Goal: Task Accomplishment & Management: Manage account settings

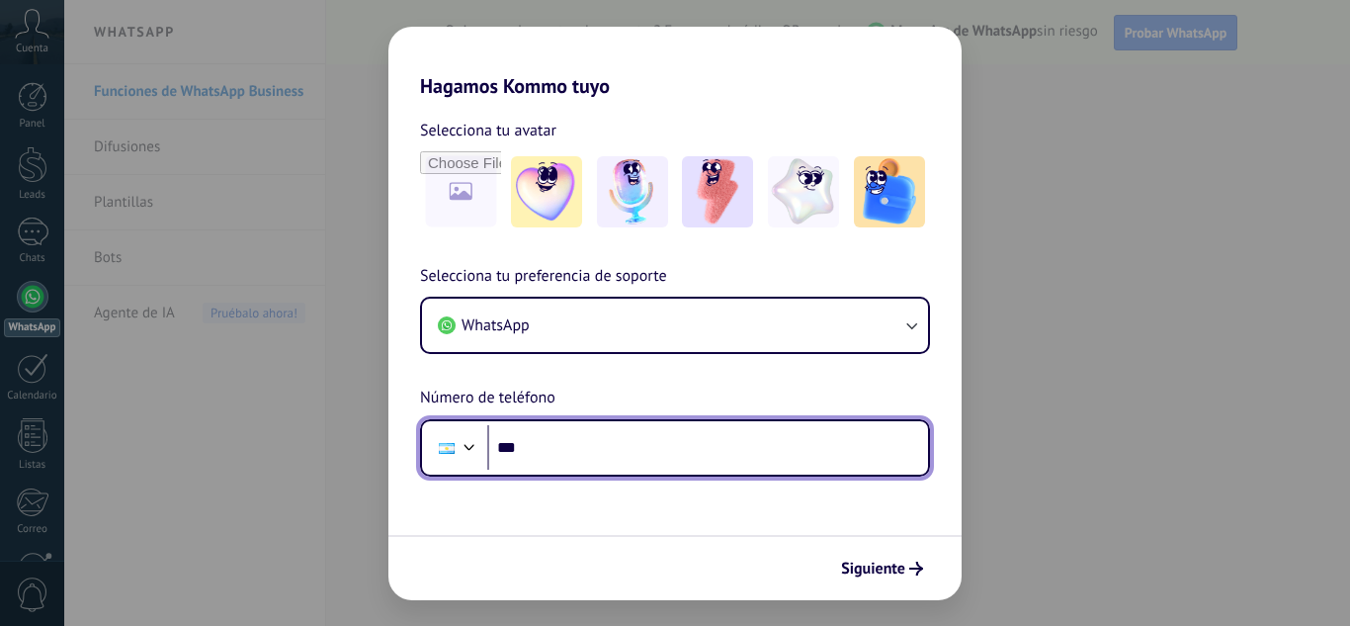
click at [695, 450] on input "***" at bounding box center [707, 447] width 441 height 45
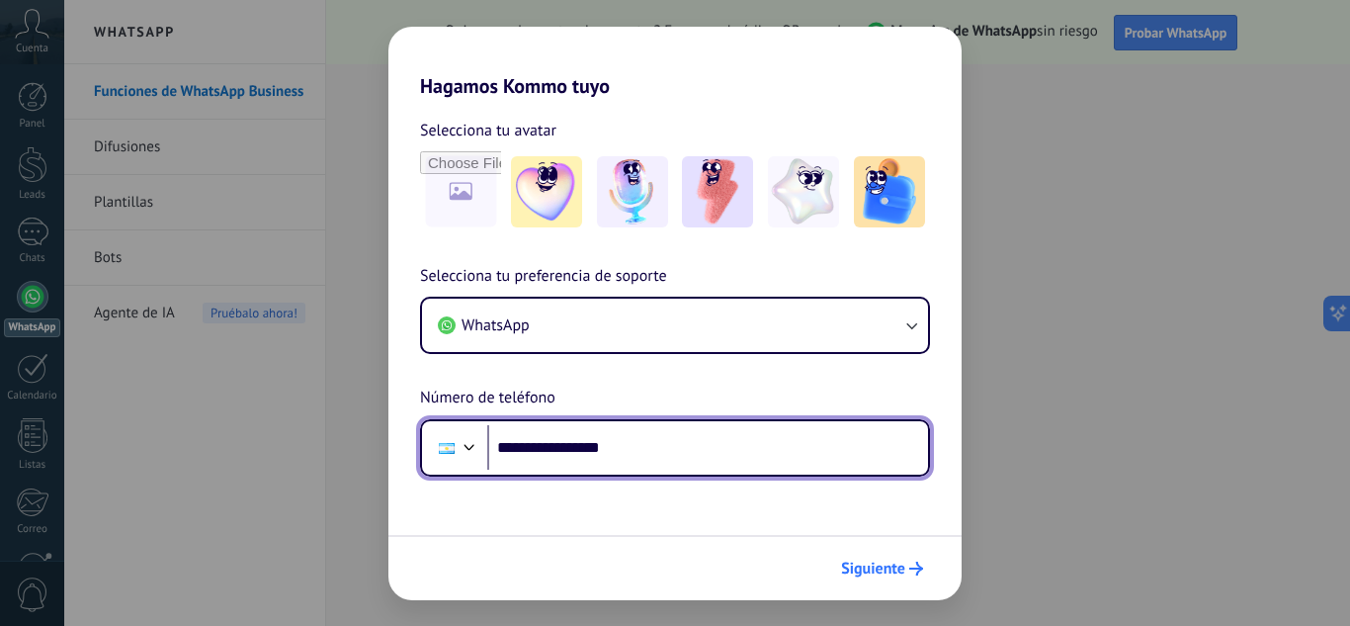
type input "**********"
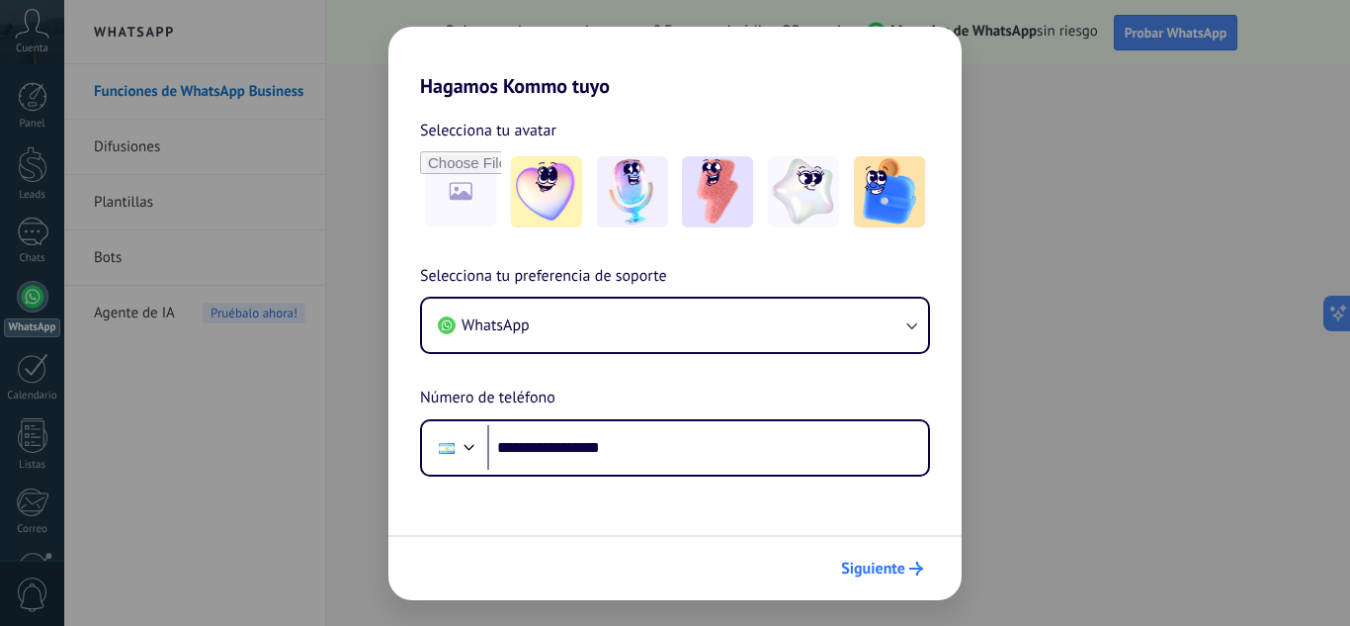
click at [892, 557] on button "Siguiente" at bounding box center [882, 569] width 100 height 34
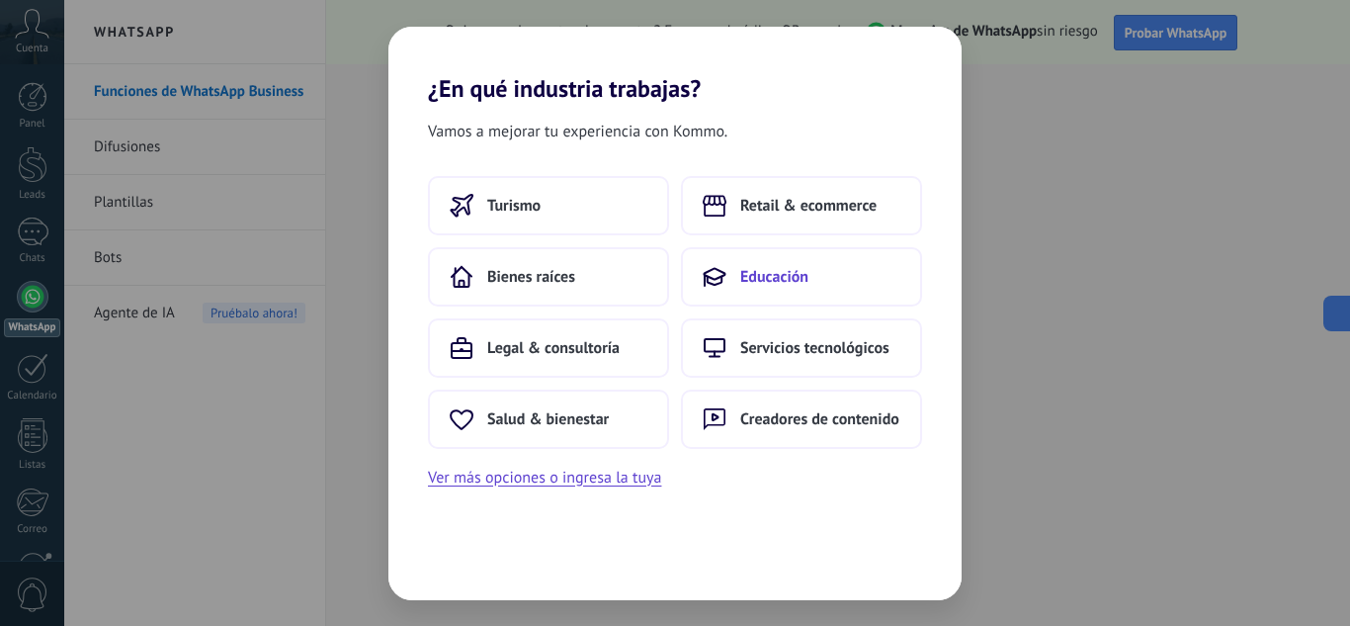
click at [805, 264] on button "Educación" at bounding box center [801, 276] width 241 height 59
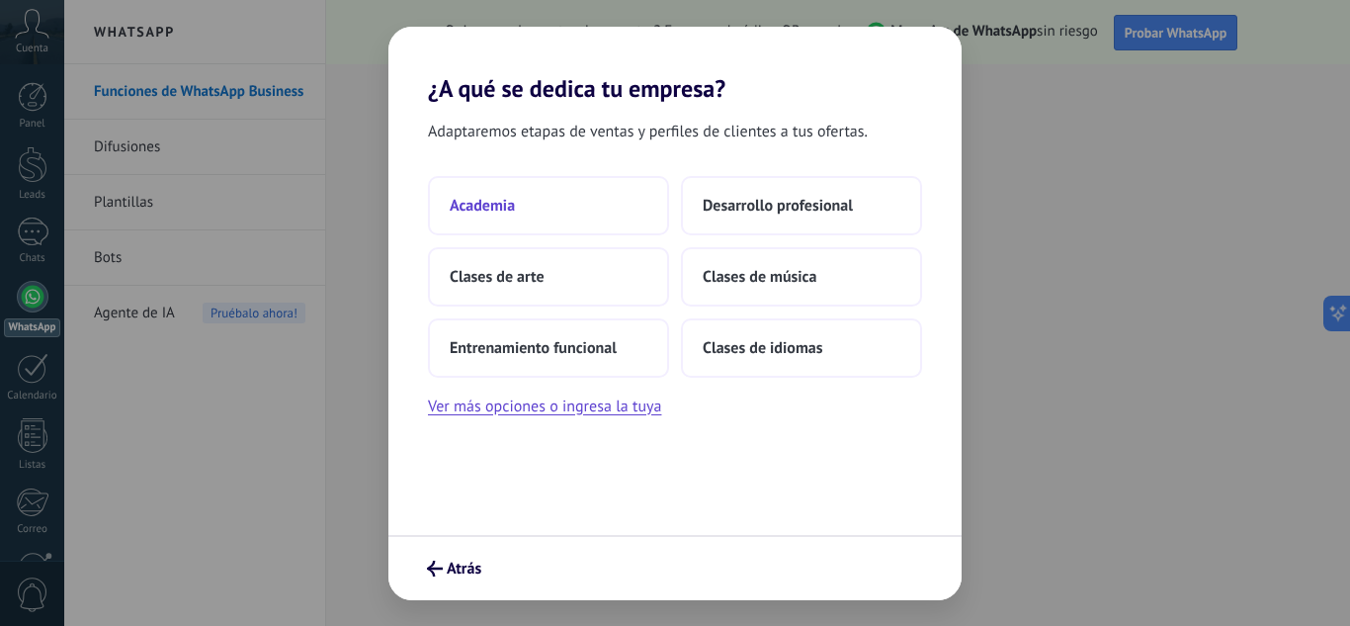
click at [603, 205] on button "Academia" at bounding box center [548, 205] width 241 height 59
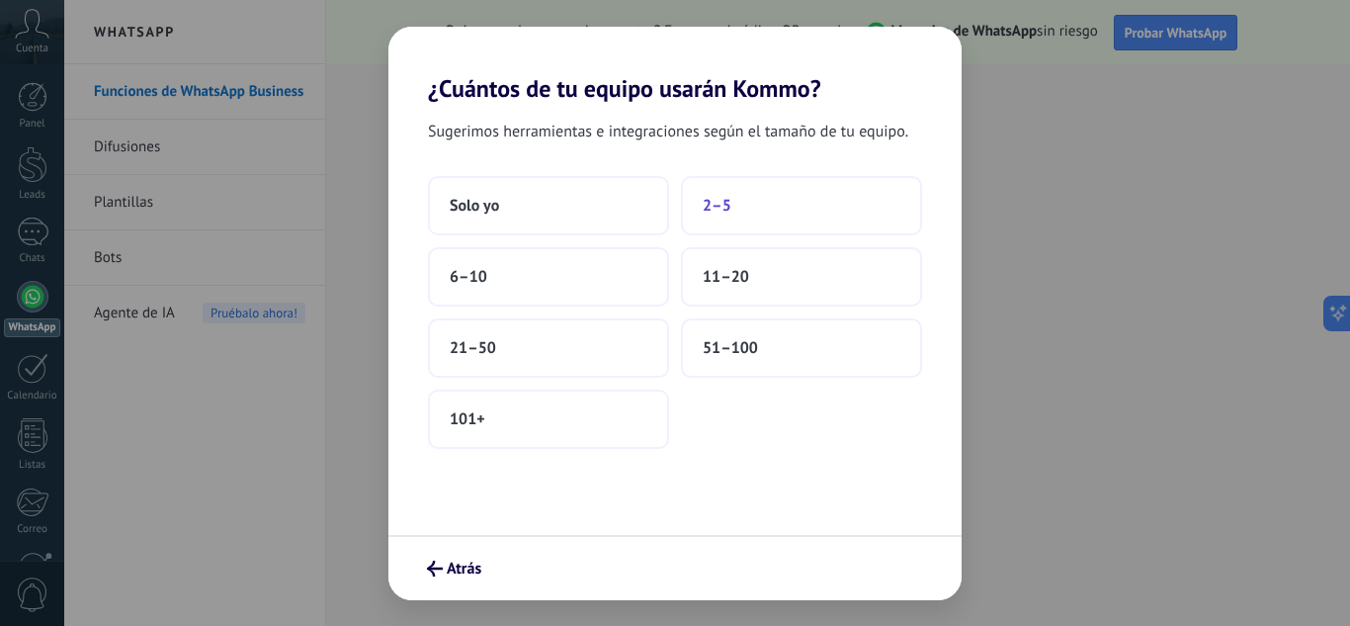
click at [774, 192] on button "2–5" at bounding box center [801, 205] width 241 height 59
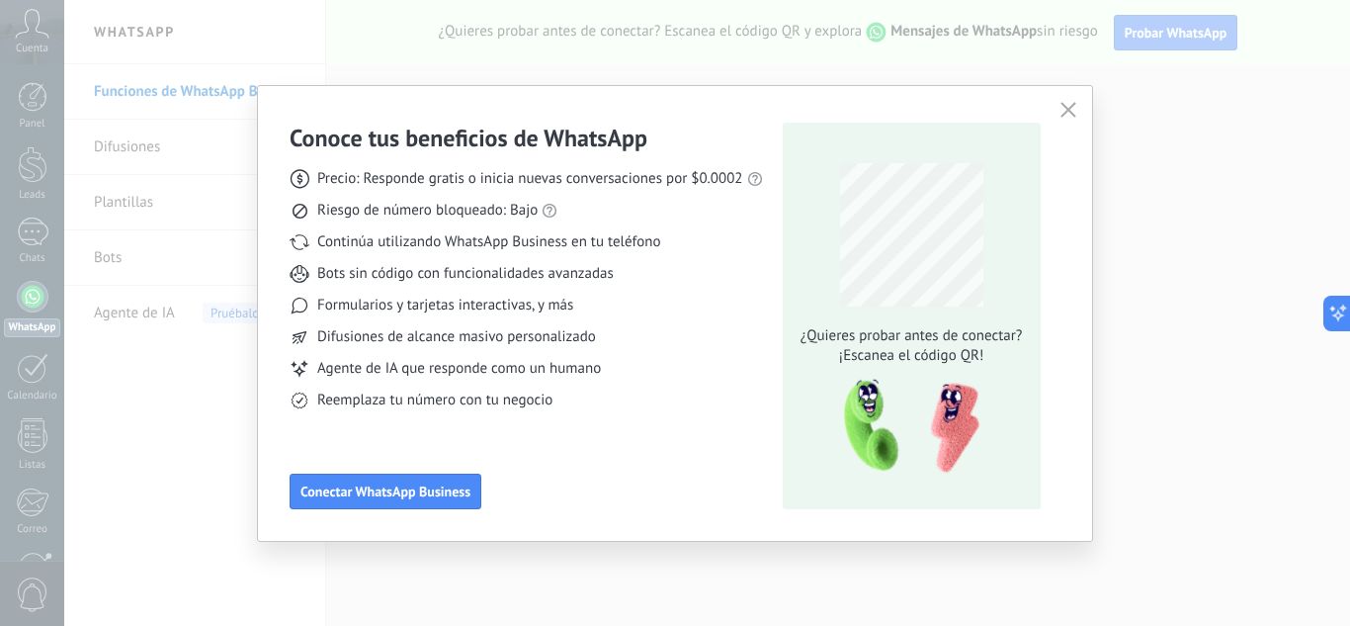
click at [1061, 110] on icon "button" at bounding box center [1069, 110] width 16 height 16
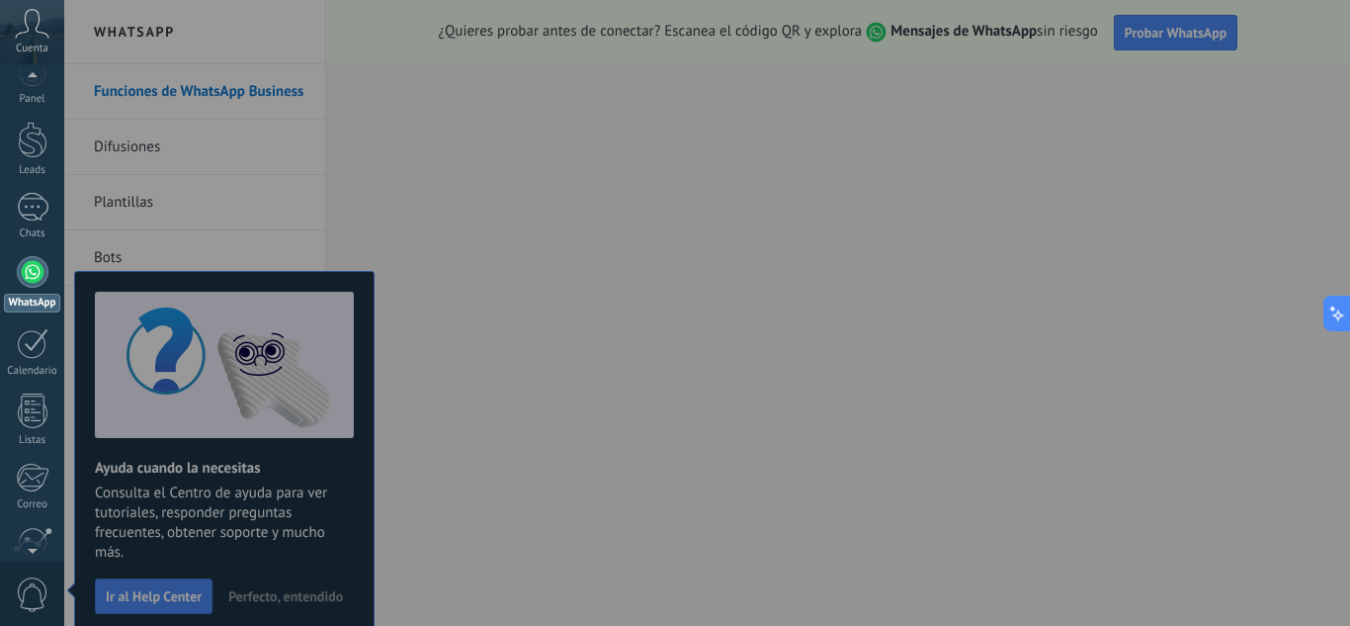
scroll to position [10, 0]
click at [34, 44] on span "Cuenta" at bounding box center [32, 49] width 33 height 13
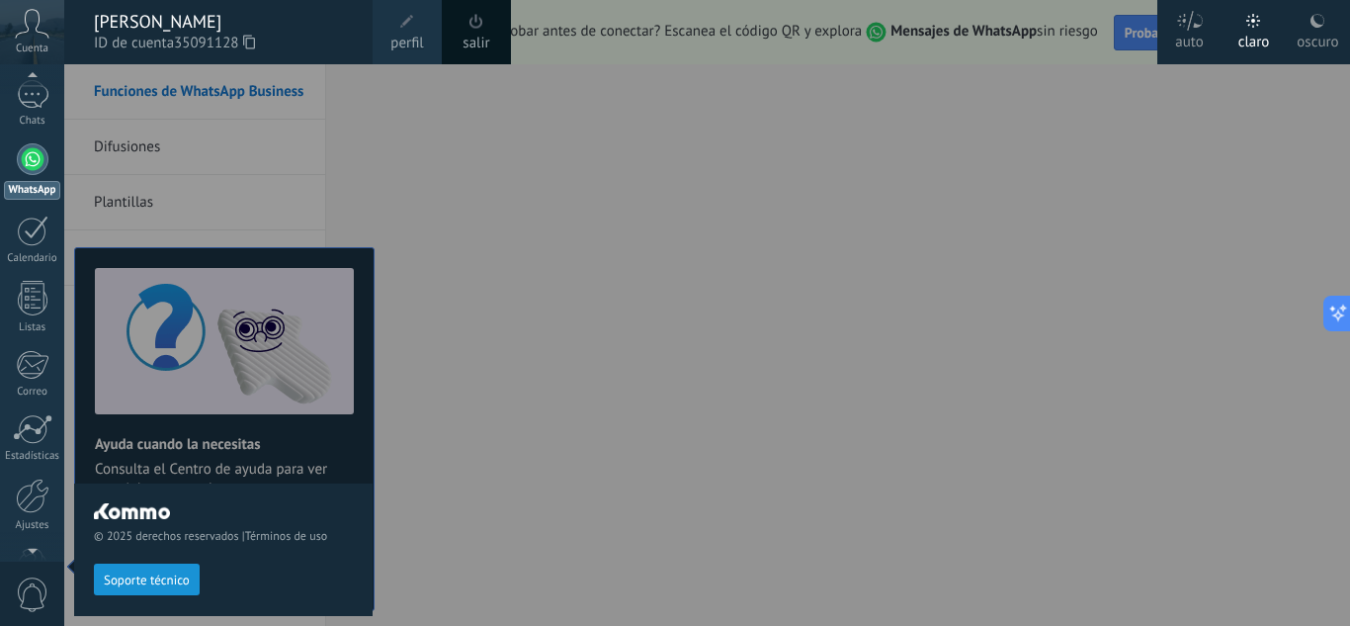
scroll to position [197, 0]
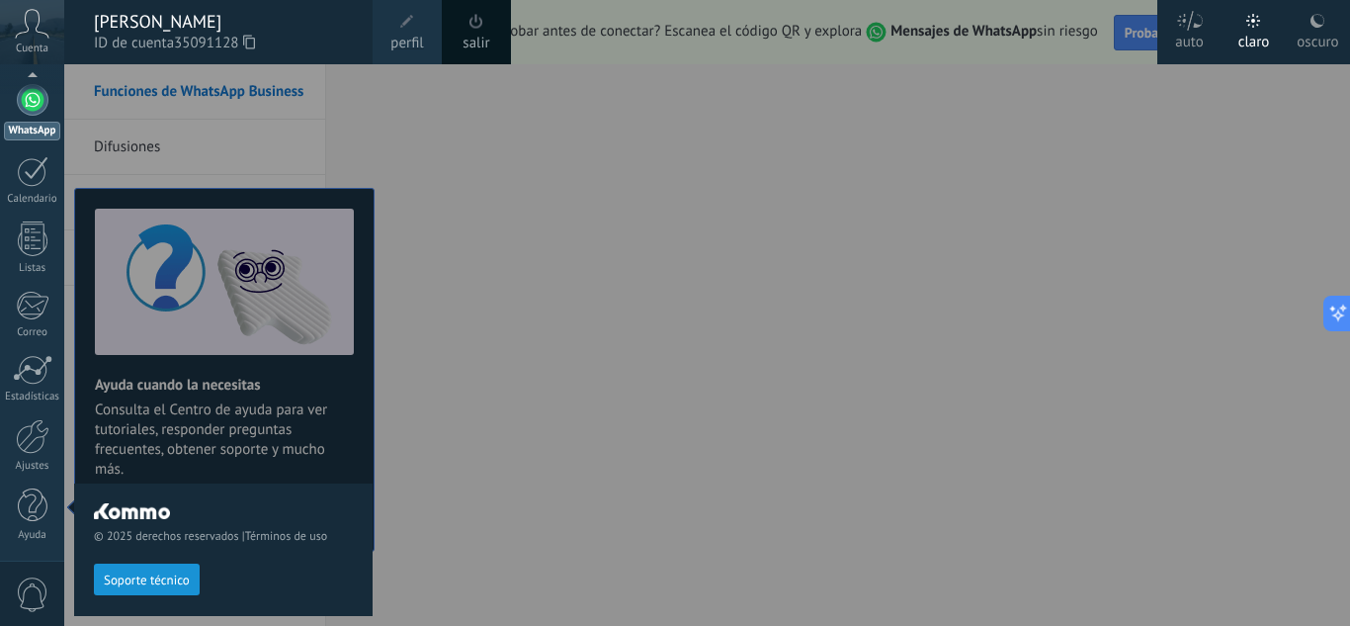
click at [977, 155] on div at bounding box center [739, 313] width 1350 height 626
click at [417, 43] on span "perfil" at bounding box center [406, 44] width 33 height 22
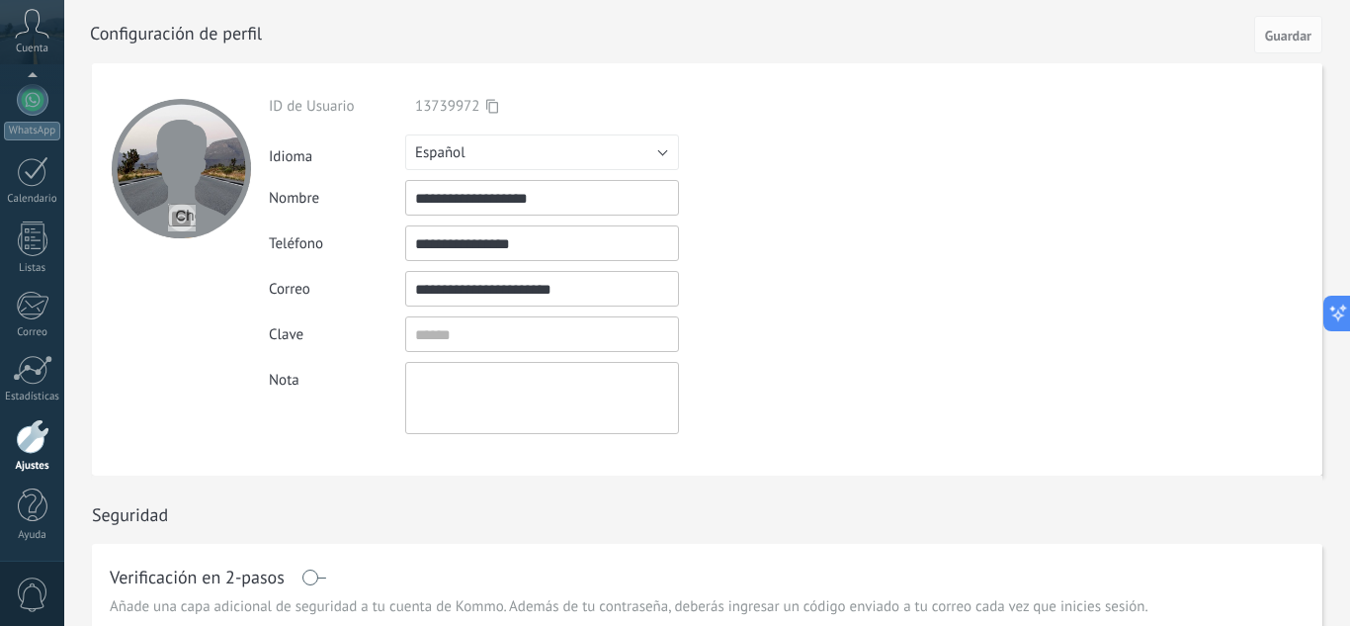
click at [36, 447] on div at bounding box center [33, 436] width 34 height 35
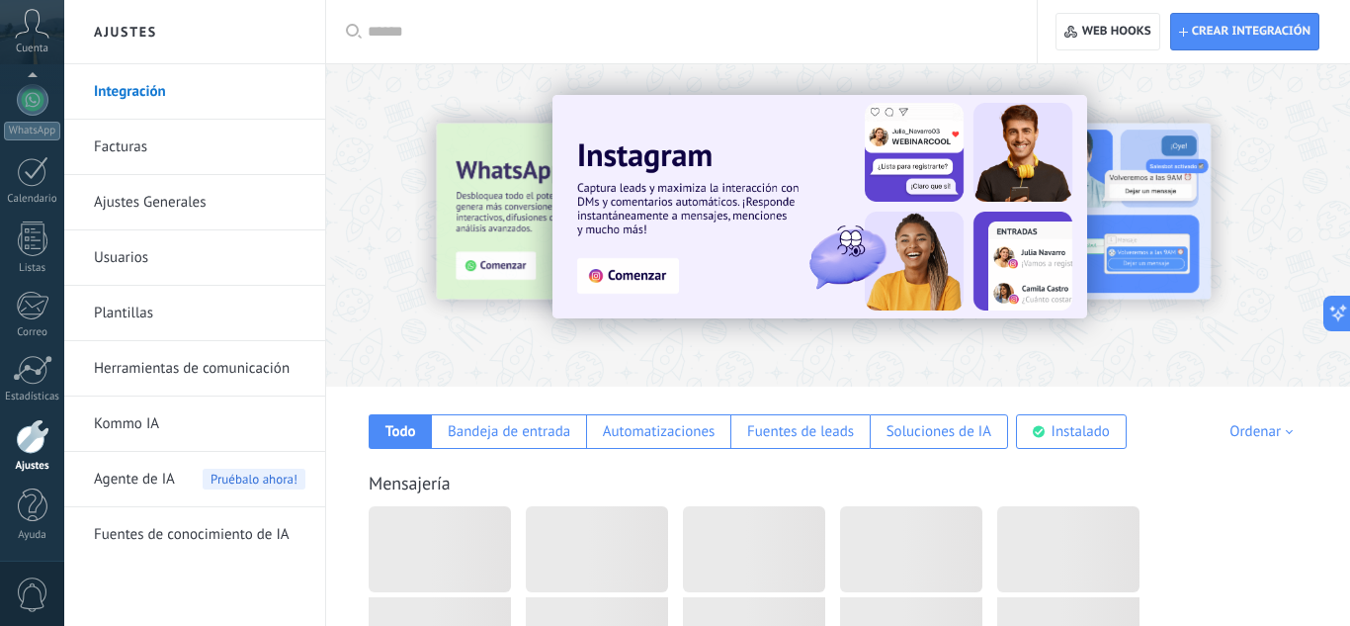
click at [145, 163] on link "Facturas" at bounding box center [200, 147] width 212 height 55
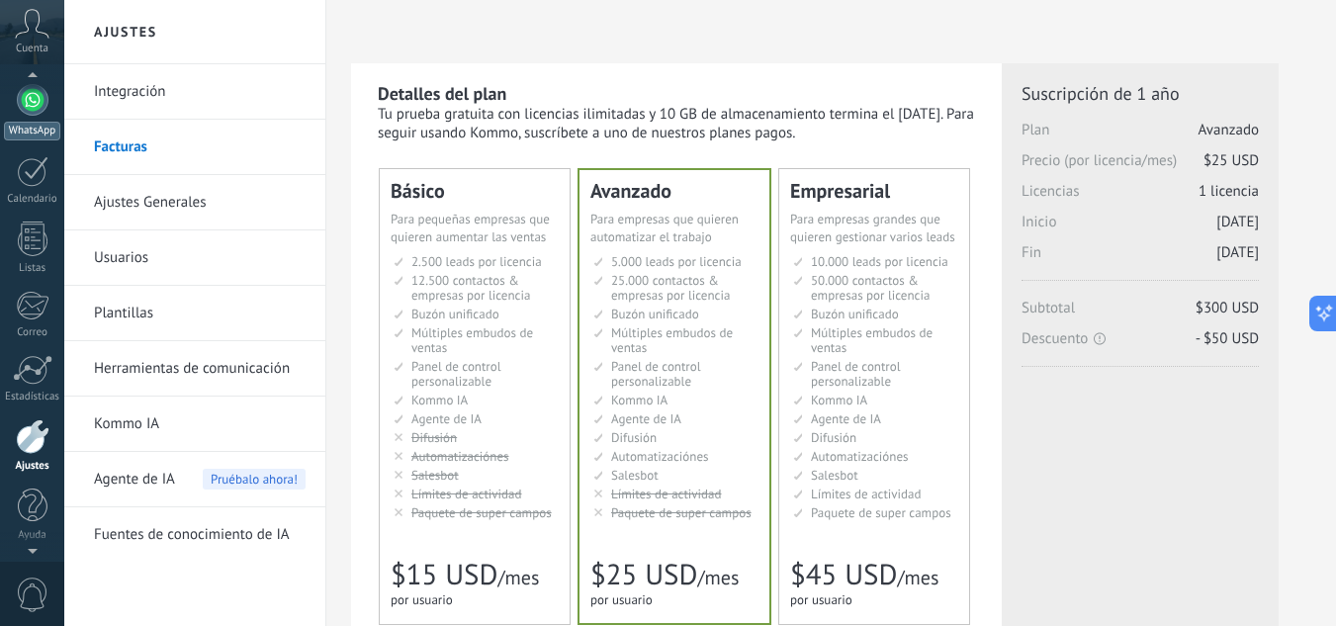
scroll to position [188, 0]
click at [25, 95] on div at bounding box center [33, 109] width 32 height 32
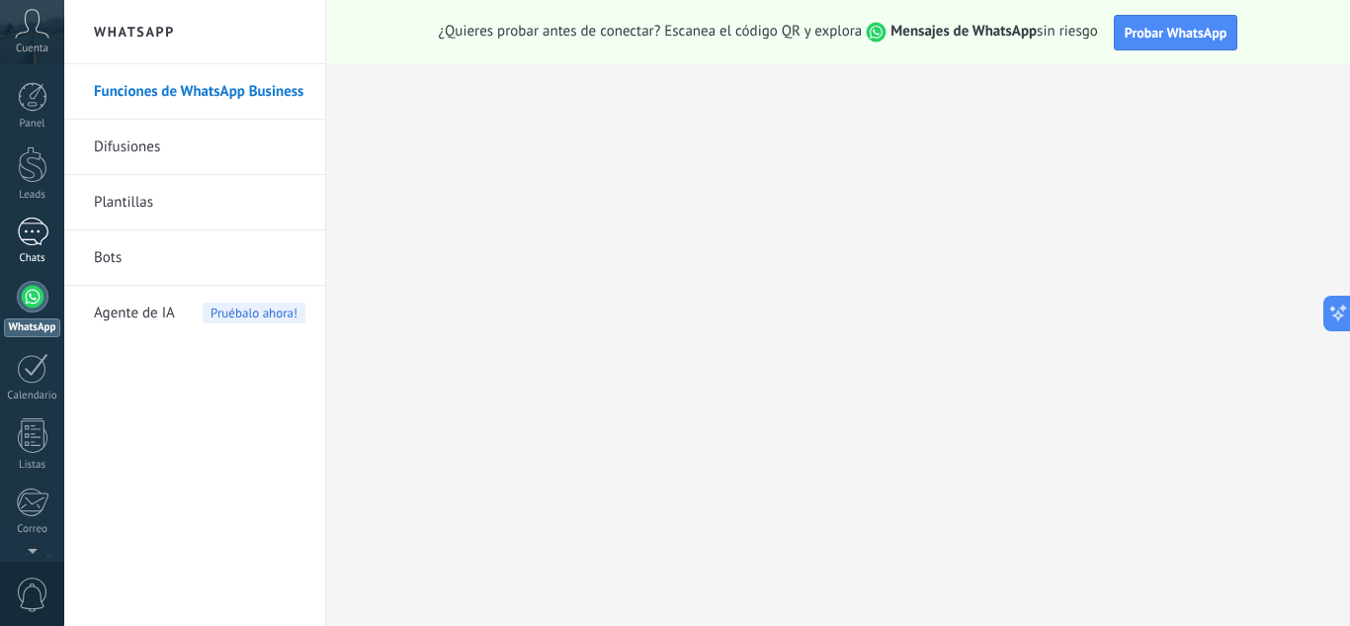
click at [49, 235] on link "Chats" at bounding box center [32, 240] width 64 height 47
